Goal: Task Accomplishment & Management: Manage account settings

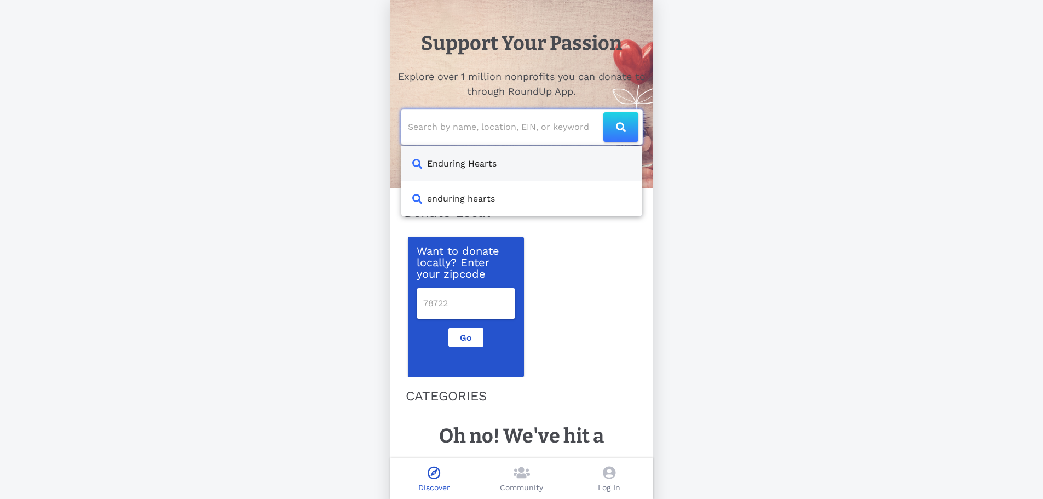
drag, startPoint x: 426, startPoint y: 131, endPoint x: 420, endPoint y: 138, distance: 9.7
click at [423, 133] on input "text" at bounding box center [506, 127] width 196 height 18
click at [456, 132] on input "text" at bounding box center [506, 127] width 196 height 18
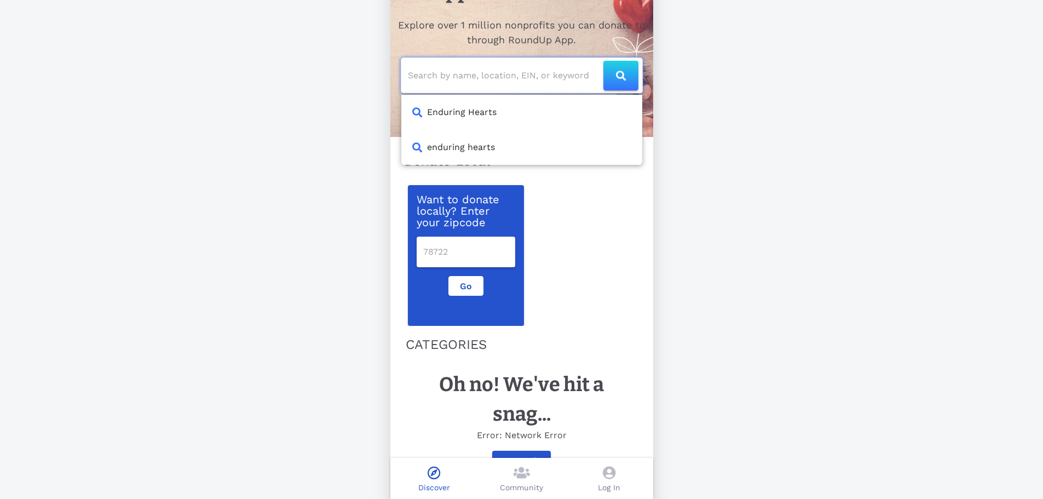
scroll to position [85, 0]
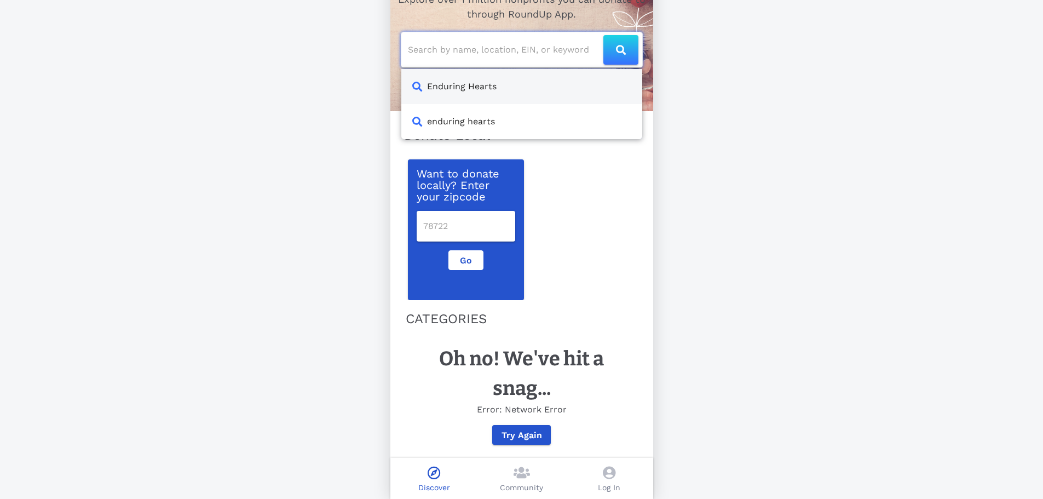
click at [473, 85] on div "Enduring Hearts" at bounding box center [521, 86] width 241 height 35
type input "Enduring Hearts"
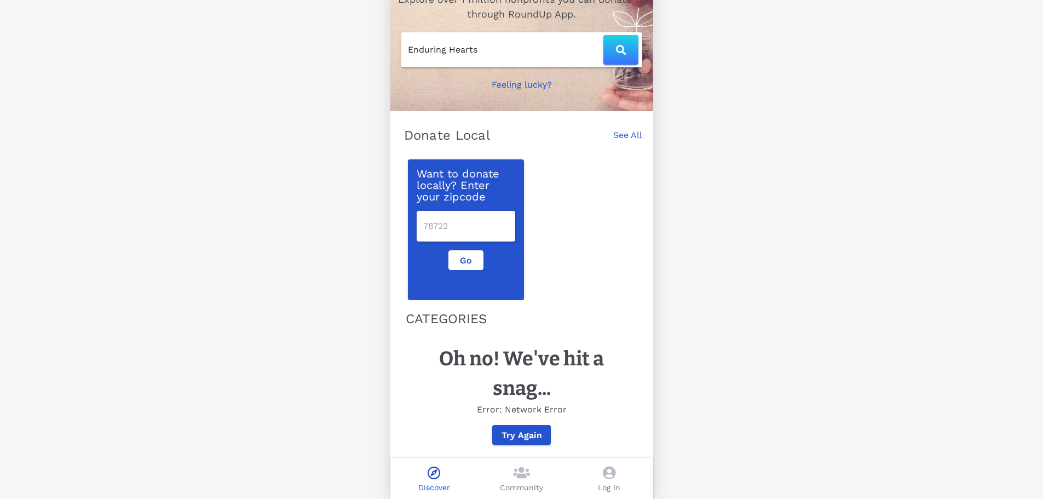
scroll to position [0, 0]
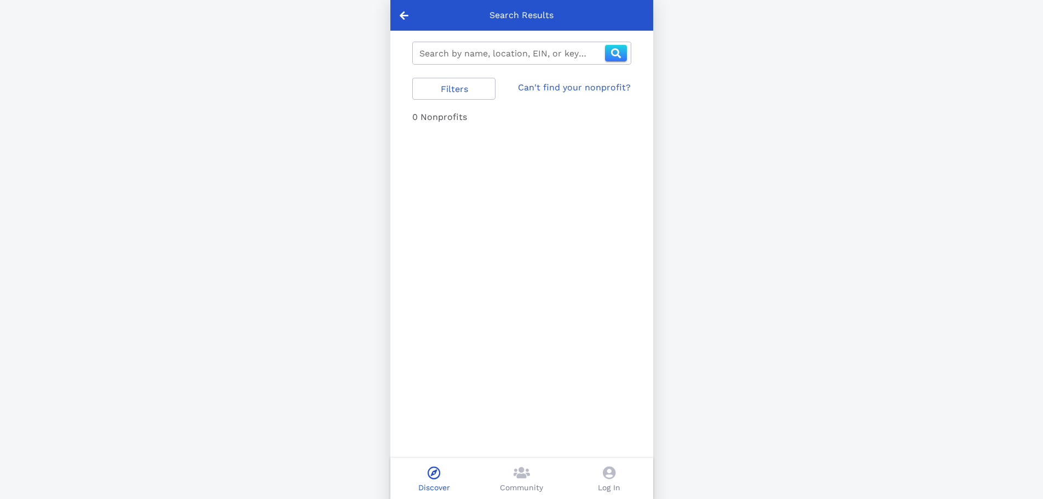
type input "enduring hearts"
click at [521, 475] on icon at bounding box center [522, 472] width 16 height 13
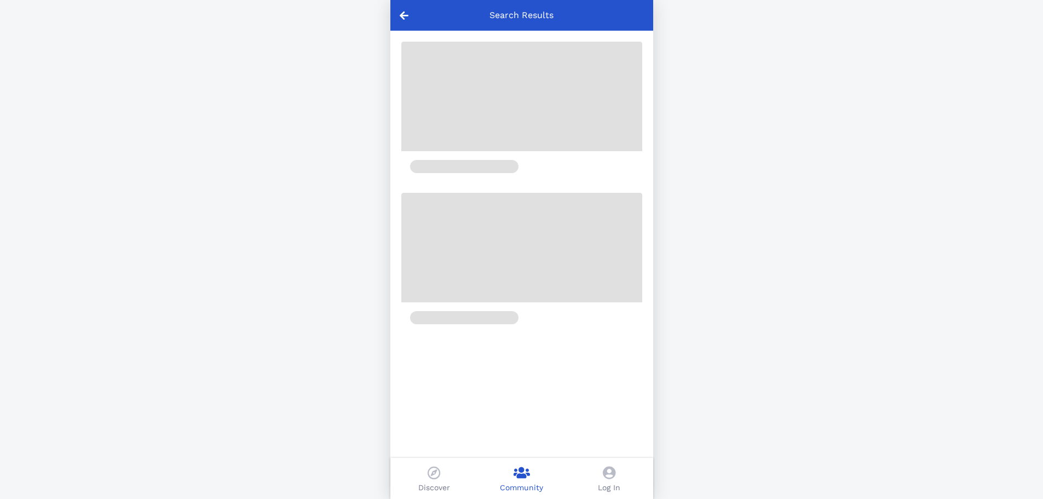
click at [403, 13] on icon at bounding box center [404, 15] width 9 height 10
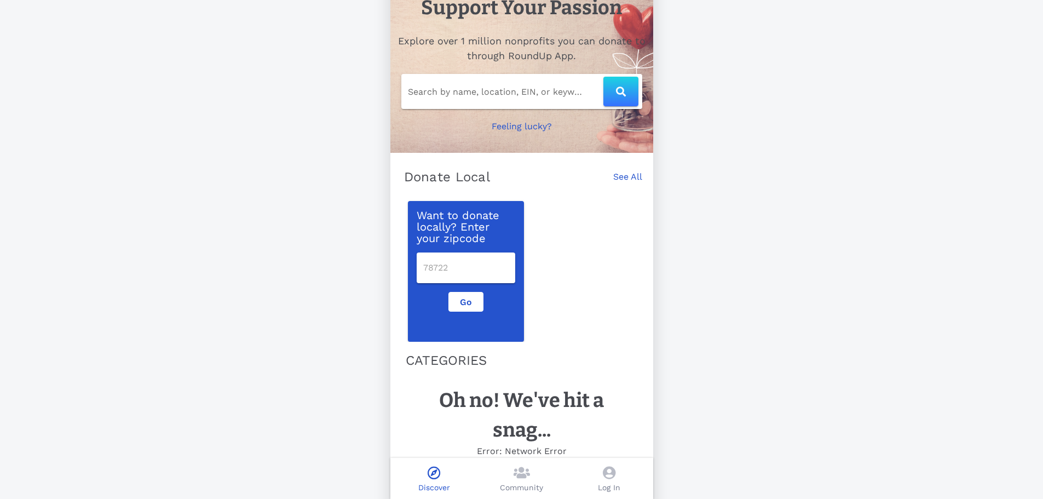
scroll to position [85, 0]
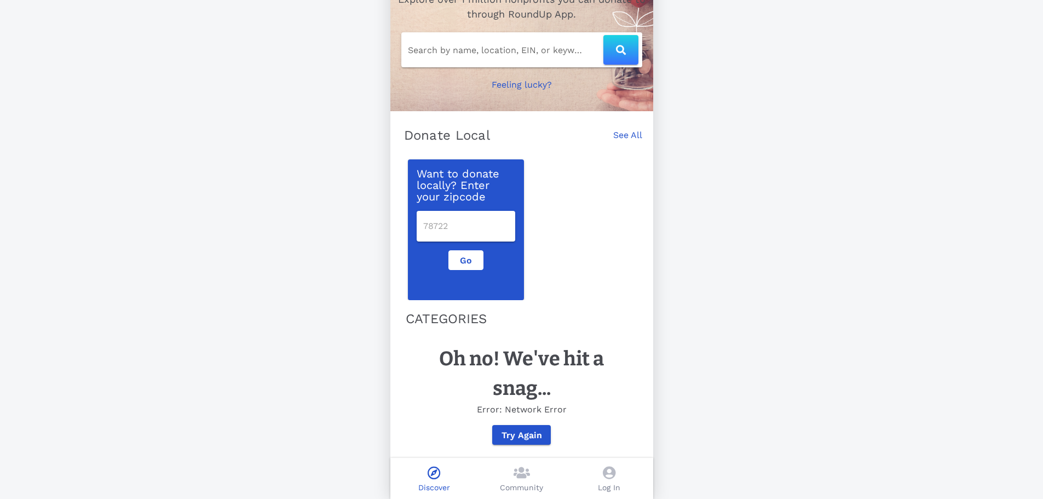
click at [436, 472] on icon at bounding box center [434, 472] width 13 height 13
click at [611, 471] on icon at bounding box center [609, 472] width 13 height 13
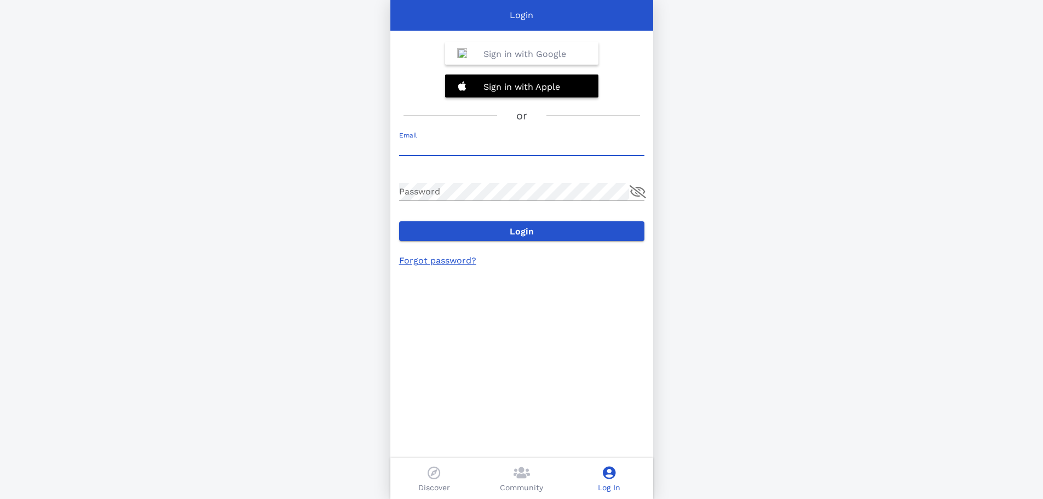
click at [440, 143] on input "Email" at bounding box center [521, 147] width 245 height 18
type input "[EMAIL_ADDRESS][DOMAIN_NAME]"
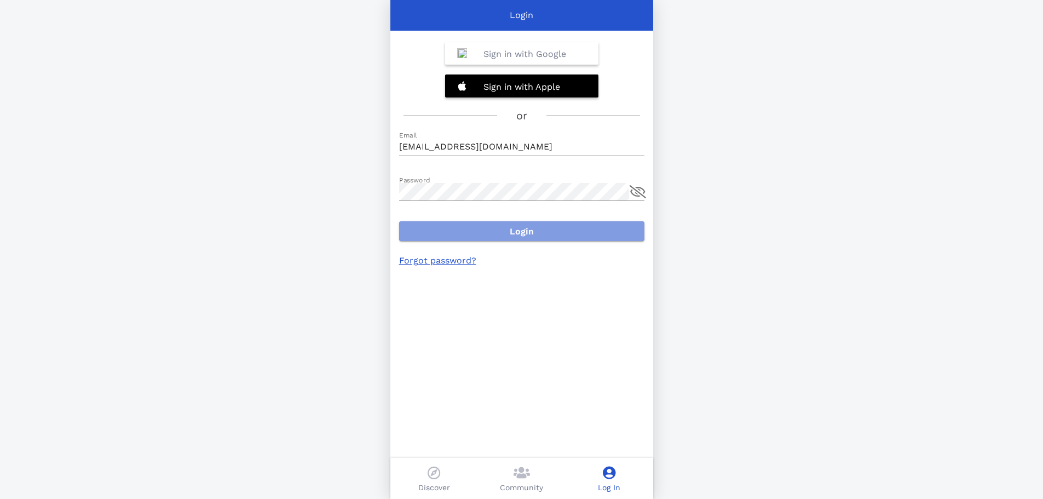
click at [517, 233] on span "Login" at bounding box center [522, 231] width 228 height 10
